Goal: Check status: Check status

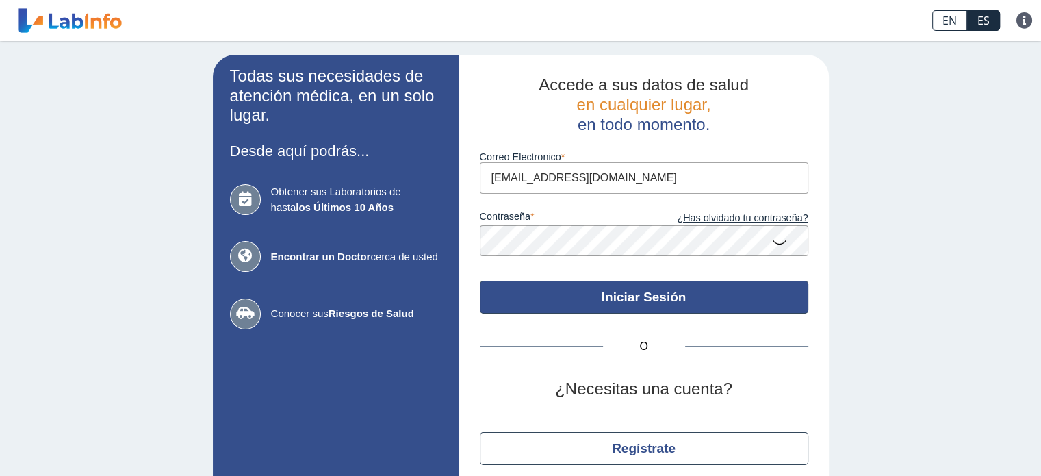
type input "[EMAIL_ADDRESS][DOMAIN_NAME]"
click at [627, 296] on button "Iniciar Sesión" at bounding box center [644, 297] width 329 height 33
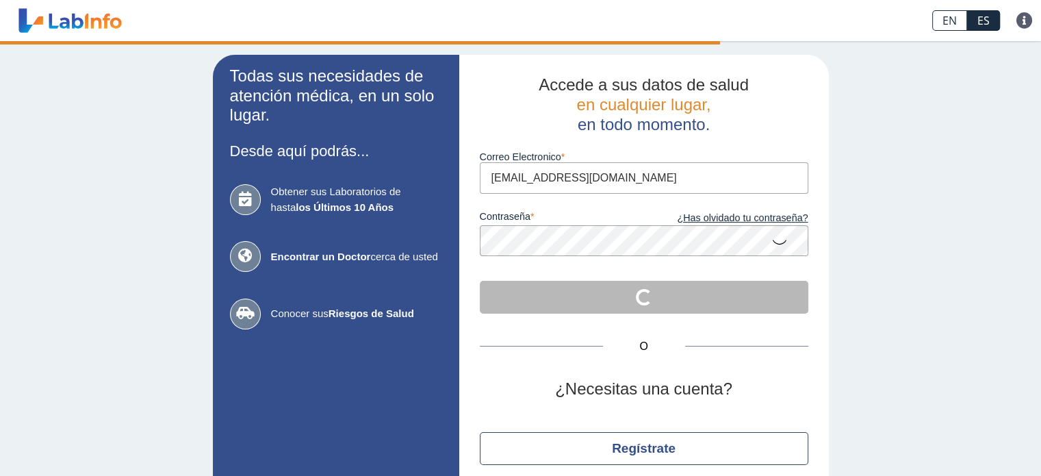
scroll to position [55, 0]
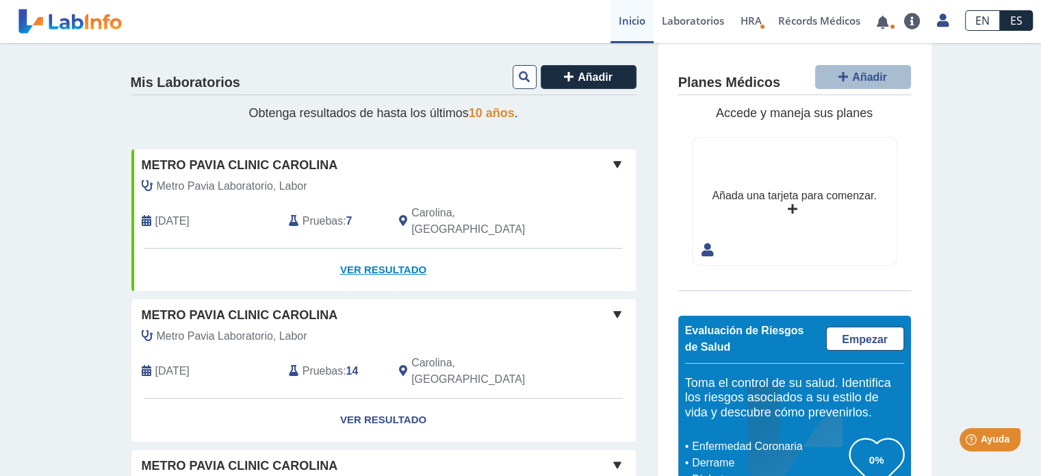
click at [369, 249] on link "Ver Resultado" at bounding box center [383, 270] width 505 height 43
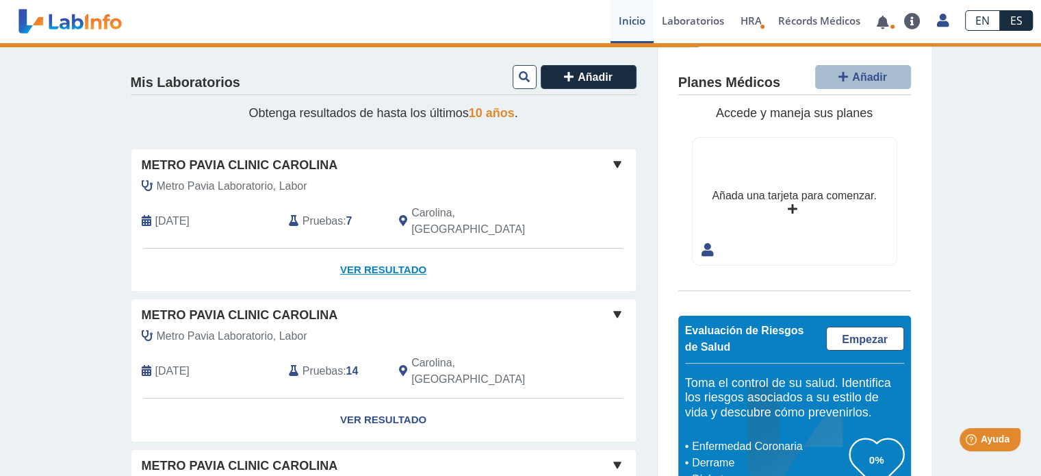
click at [376, 249] on link "Ver Resultado" at bounding box center [383, 270] width 505 height 43
click at [385, 249] on link "Ver Resultado" at bounding box center [383, 270] width 505 height 43
click at [279, 196] on div "Metro [PERSON_NAME] Laboratorio, Labor [DATE] Pruebas : 7 Carolina, [GEOGRAPHIC…" at bounding box center [352, 213] width 463 height 70
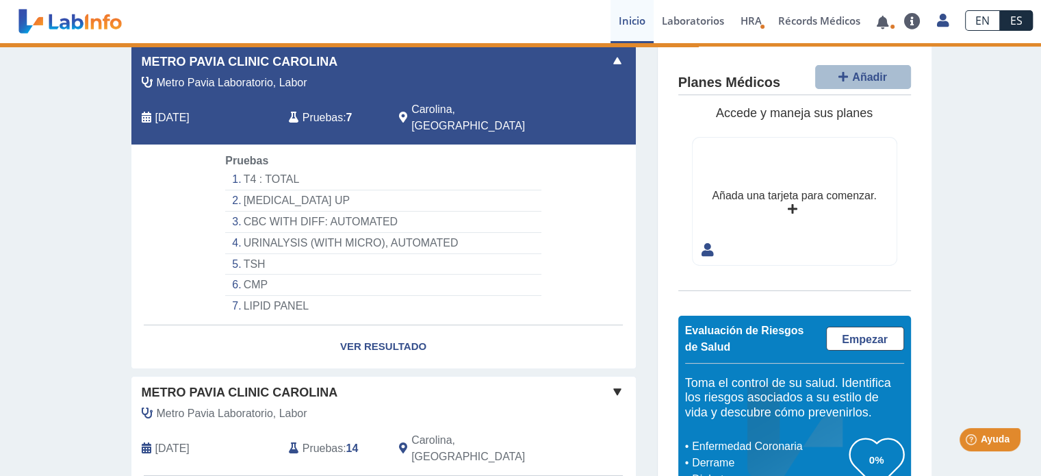
scroll to position [107, 0]
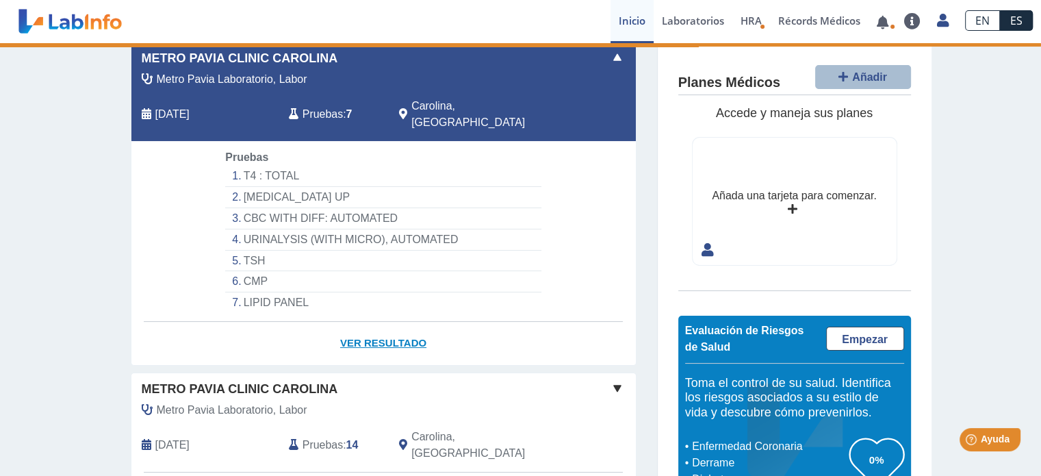
click at [381, 325] on link "Ver Resultado" at bounding box center [383, 343] width 505 height 43
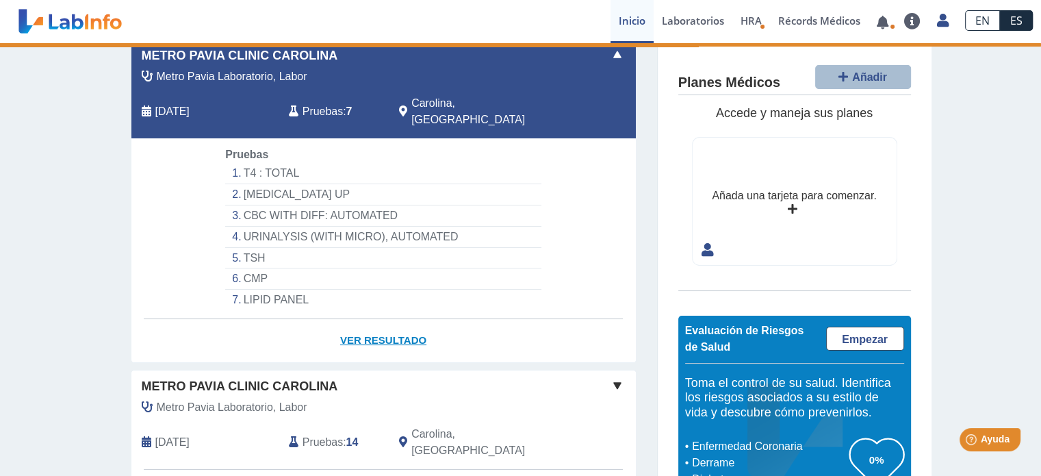
scroll to position [109, 0]
click at [364, 324] on link "Ver Resultado" at bounding box center [383, 341] width 505 height 43
click at [362, 322] on link "Ver Resultado" at bounding box center [383, 341] width 505 height 43
click at [362, 327] on link "Ver Resultado" at bounding box center [383, 341] width 505 height 43
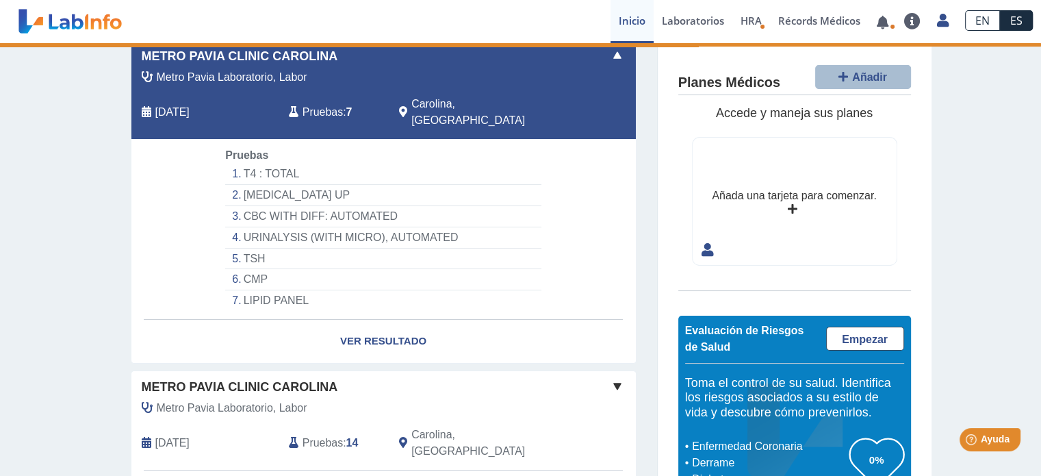
click at [317, 104] on span "Pruebas" at bounding box center [323, 112] width 40 height 16
click at [326, 104] on span "Pruebas" at bounding box center [323, 112] width 40 height 16
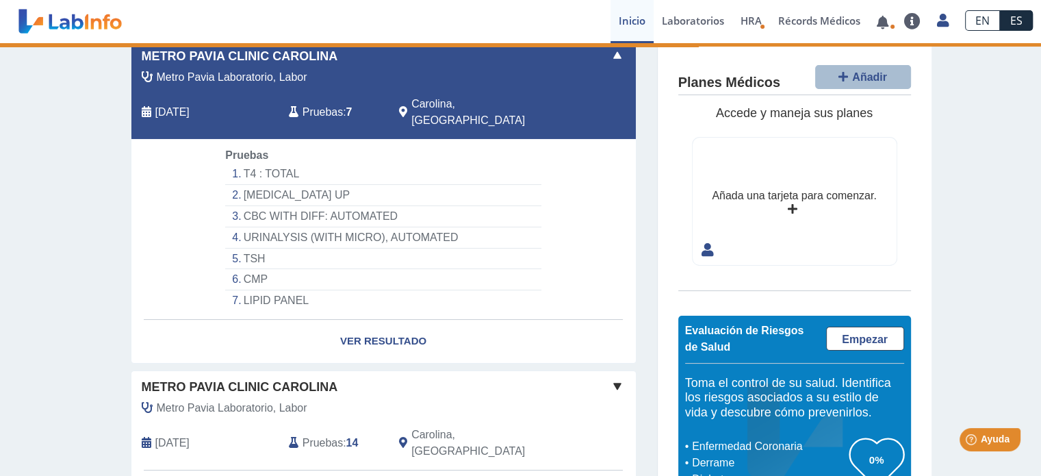
click at [326, 104] on span "Pruebas" at bounding box center [323, 112] width 40 height 16
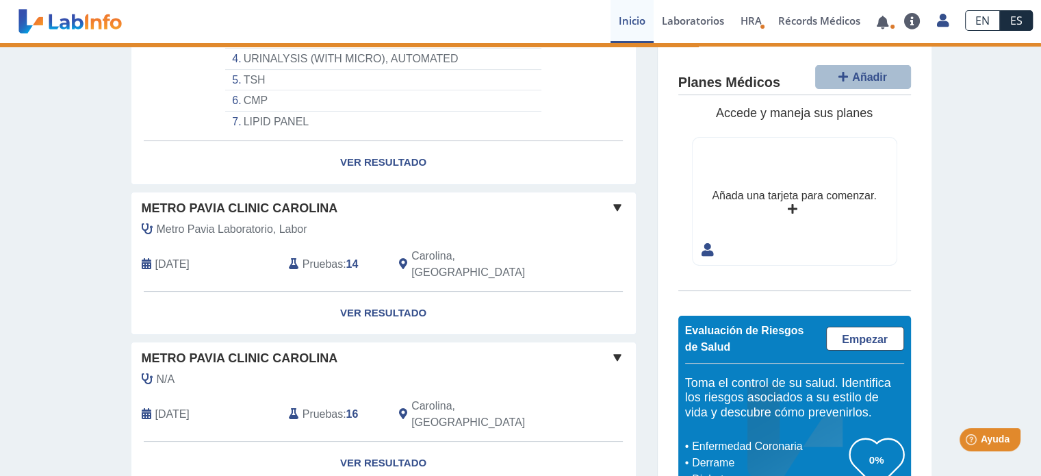
scroll to position [297, 0]
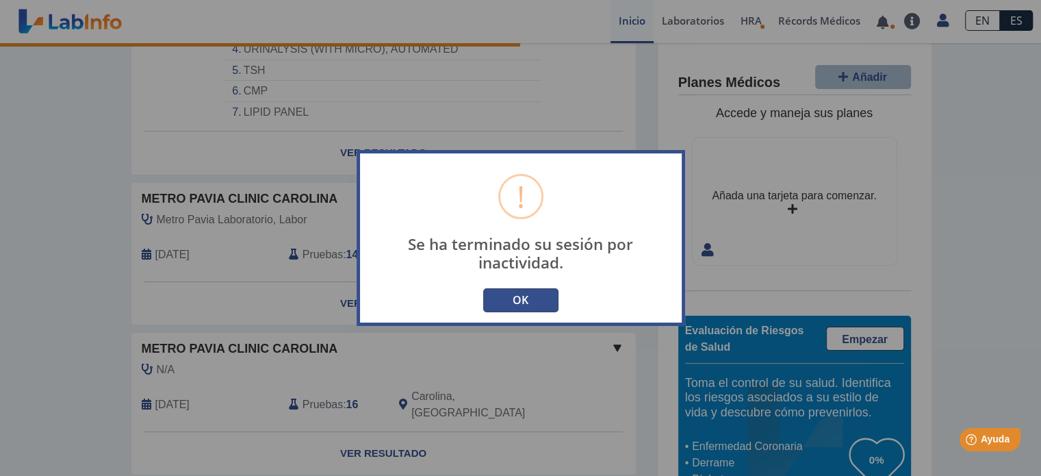
click at [512, 300] on button "OK" at bounding box center [520, 300] width 75 height 24
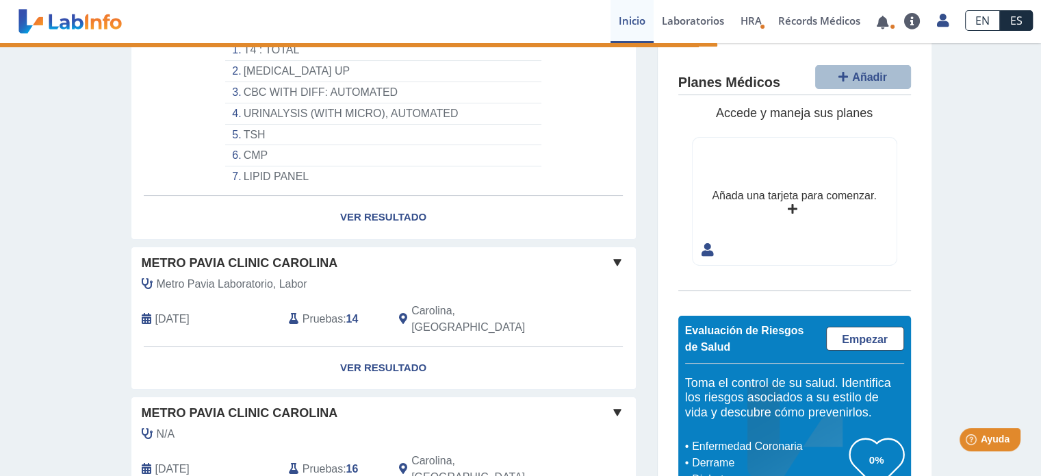
scroll to position [236, 0]
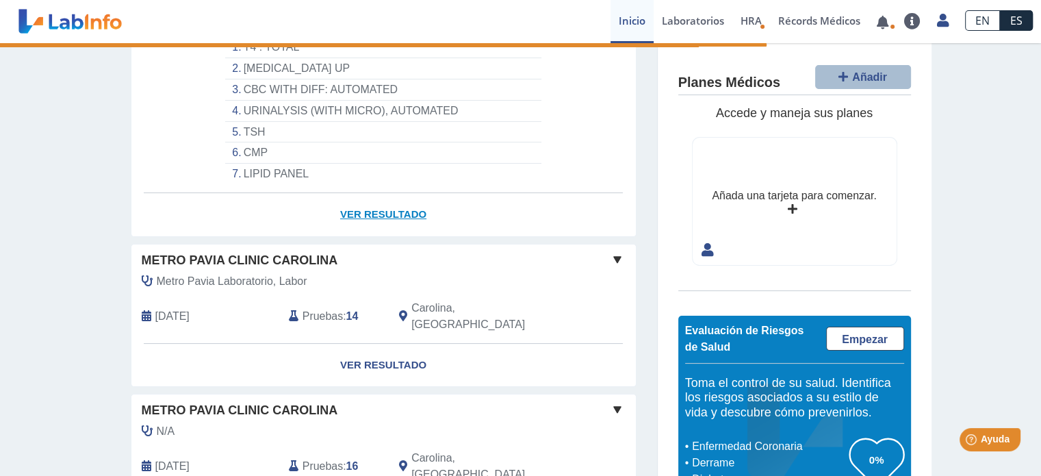
click at [411, 193] on link "Ver Resultado" at bounding box center [383, 214] width 505 height 43
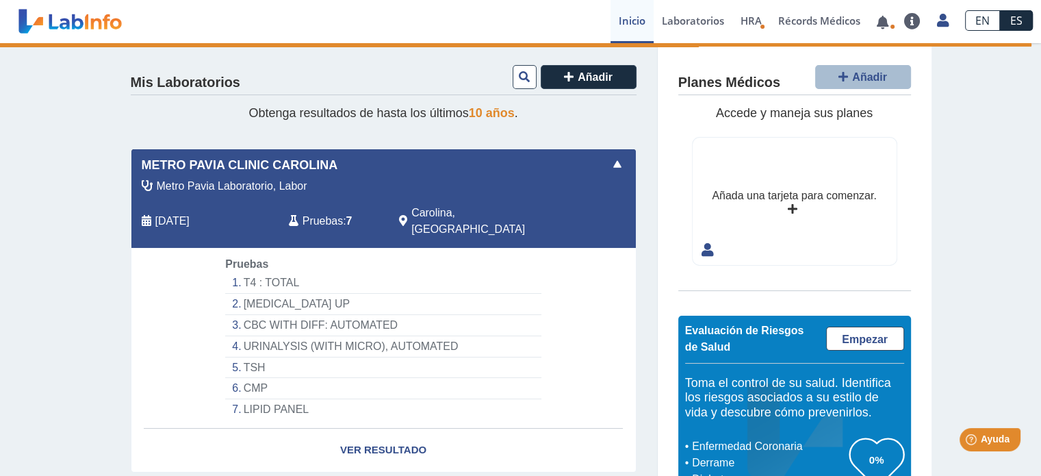
scroll to position [156, 0]
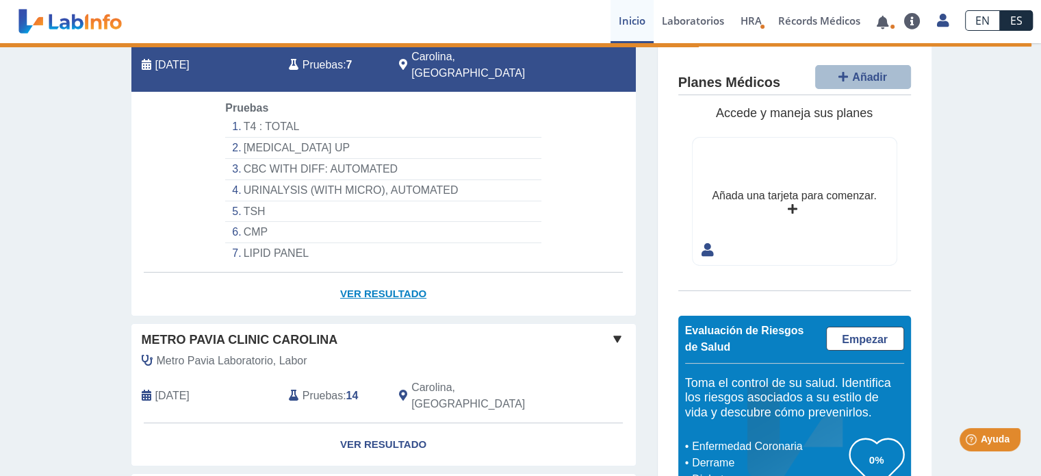
click at [374, 279] on link "Ver Resultado" at bounding box center [383, 293] width 505 height 43
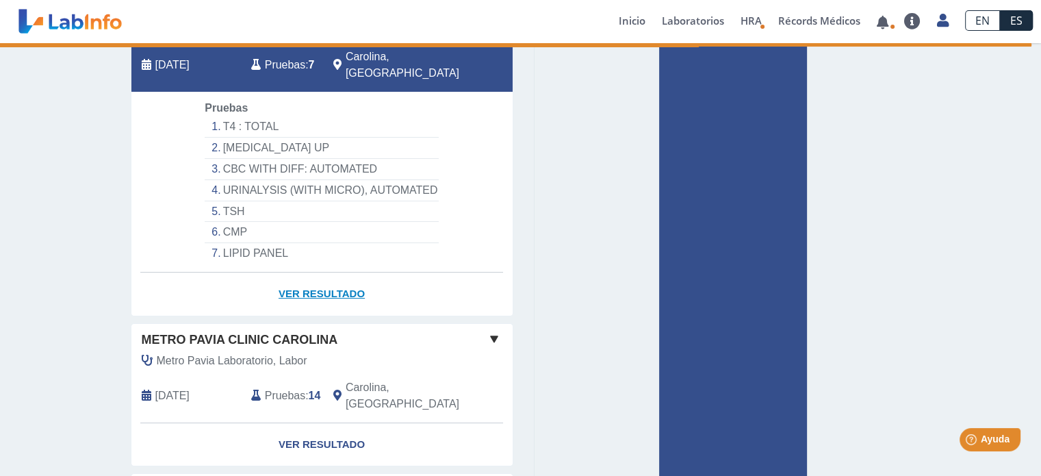
type input "[EMAIL_ADDRESS][DOMAIN_NAME]"
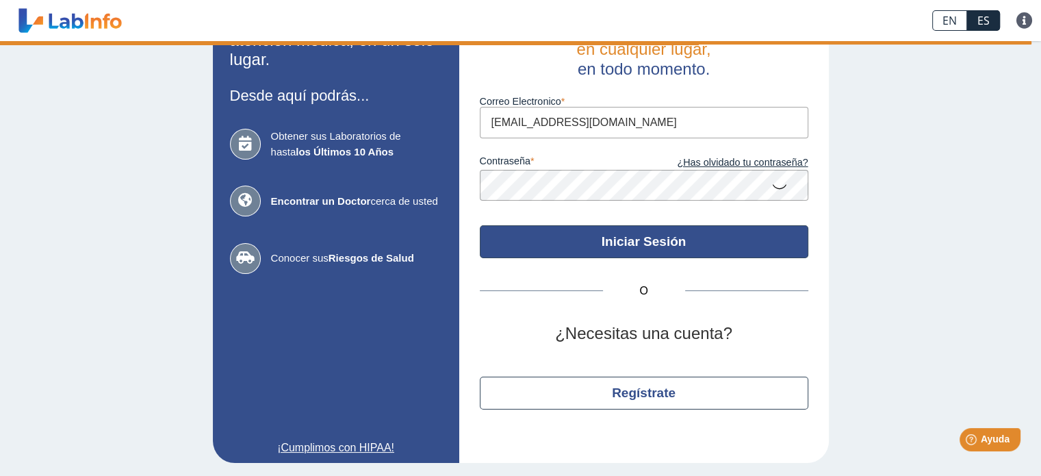
click at [646, 243] on button "Iniciar Sesión" at bounding box center [644, 241] width 329 height 33
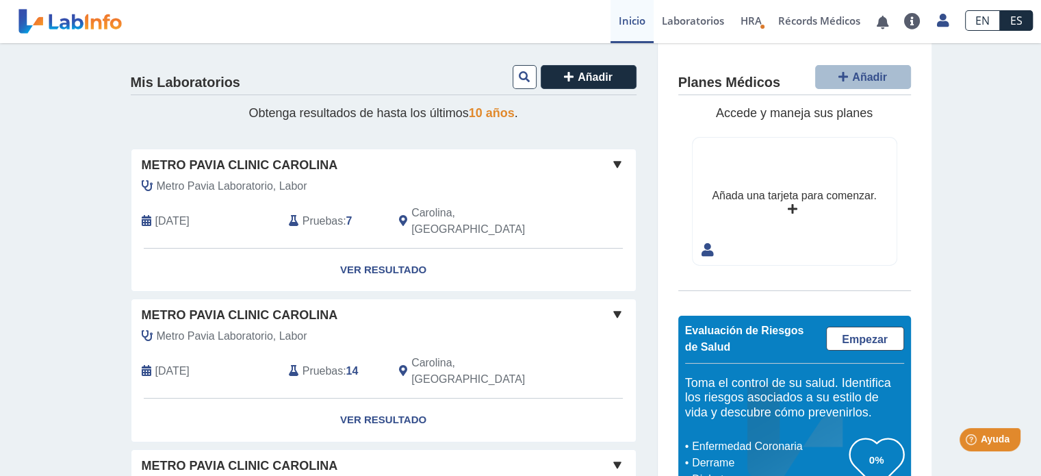
click at [689, 22] on link "Laboratorios" at bounding box center [693, 21] width 79 height 43
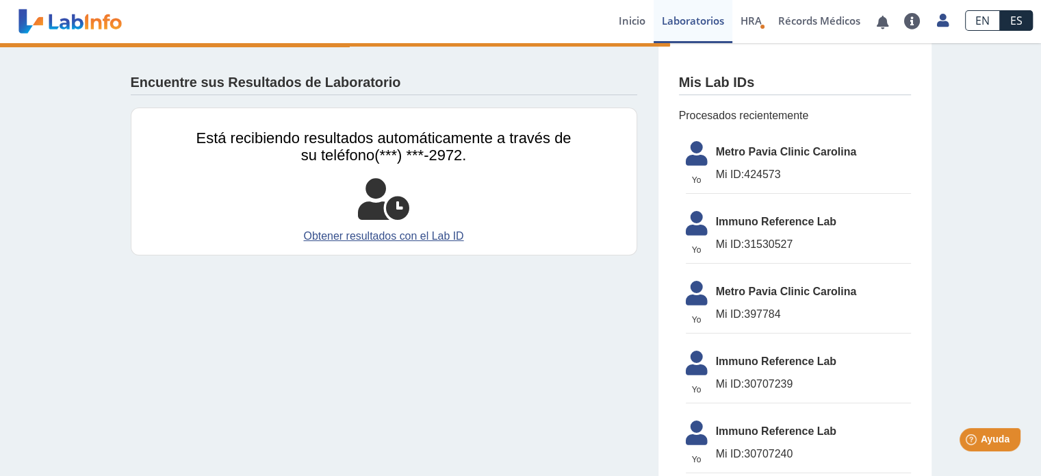
click at [761, 166] on span "Mi ID: 424573" at bounding box center [813, 174] width 195 height 16
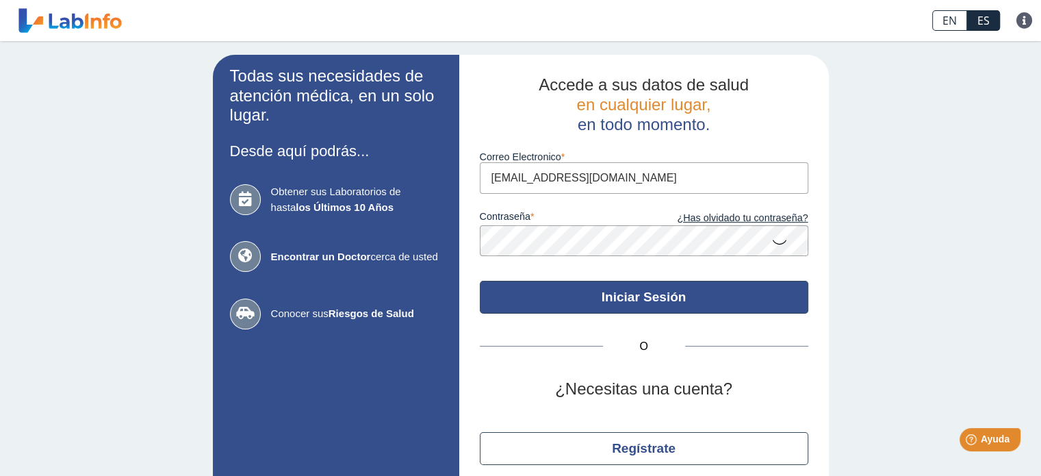
click at [642, 299] on button "Iniciar Sesión" at bounding box center [644, 297] width 329 height 33
